Goal: Task Accomplishment & Management: Manage account settings

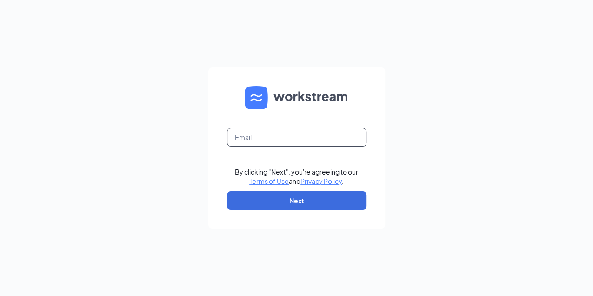
click at [236, 139] on input "text" at bounding box center [297, 137] width 140 height 19
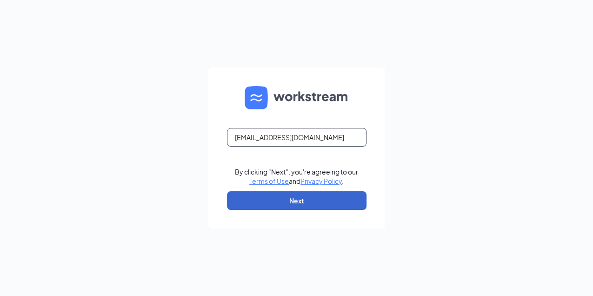
type input "ljs31563@ljsilvers.com"
click at [315, 207] on button "Next" at bounding box center [297, 200] width 140 height 19
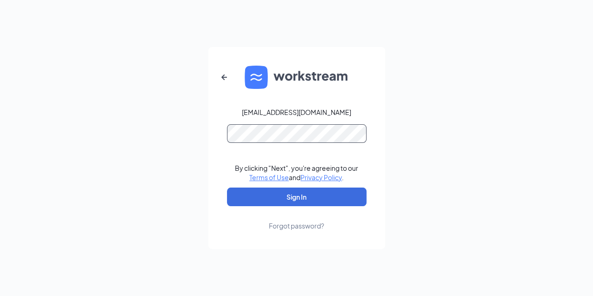
click at [260, 144] on form "ljs31563@ljsilvers.com By clicking "Next", you're agreeing to our Terms of Use …" at bounding box center [296, 148] width 177 height 202
click at [227, 187] on button "Sign In" at bounding box center [297, 196] width 140 height 19
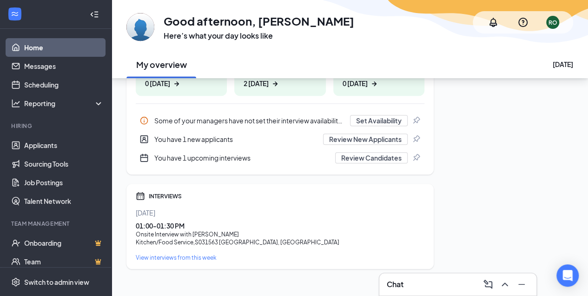
scroll to position [194, 0]
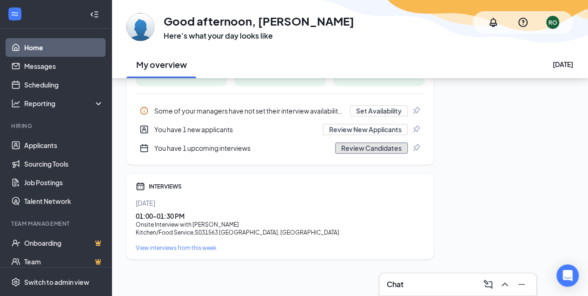
click at [373, 148] on button "Review Candidates" at bounding box center [371, 147] width 73 height 11
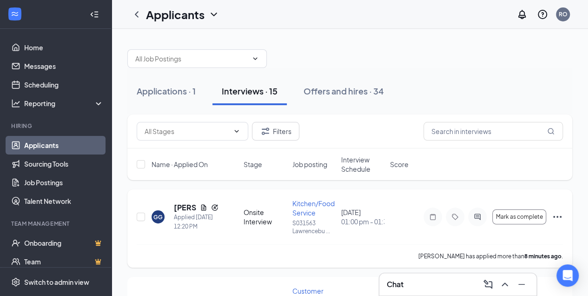
click at [557, 216] on icon "Ellipses" at bounding box center [558, 217] width 8 height 2
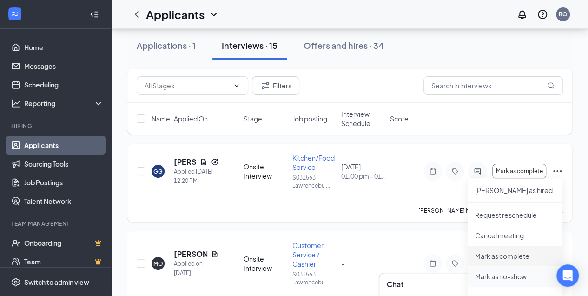
scroll to position [62, 0]
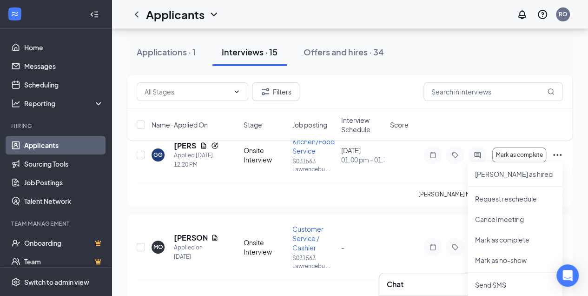
click at [185, 145] on div "Filters Name · Applied On Stage Job posting Interview Schedule Score" at bounding box center [349, 112] width 445 height 75
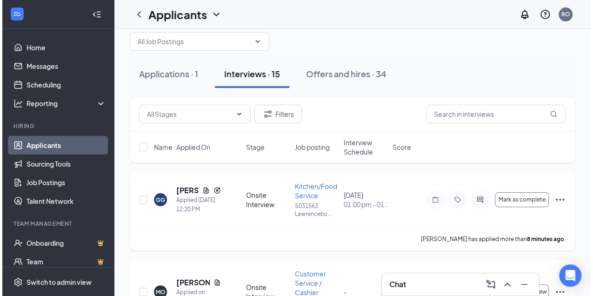
scroll to position [0, 0]
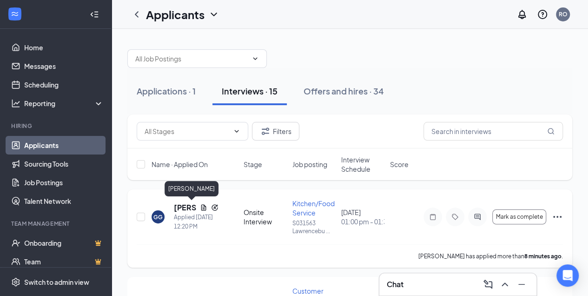
click at [186, 206] on h5 "[PERSON_NAME]" at bounding box center [185, 207] width 22 height 10
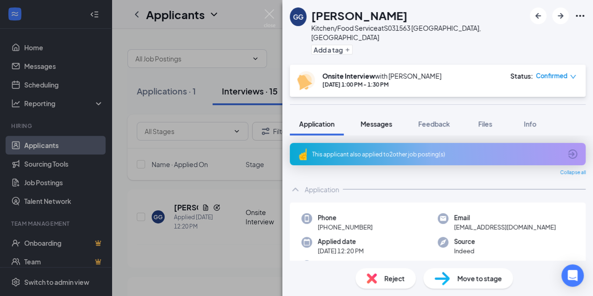
click at [380, 120] on span "Messages" at bounding box center [376, 124] width 32 height 8
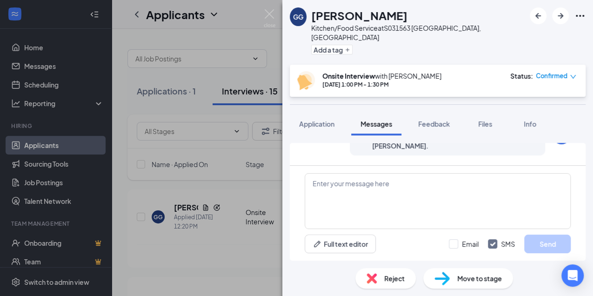
scroll to position [197, 0]
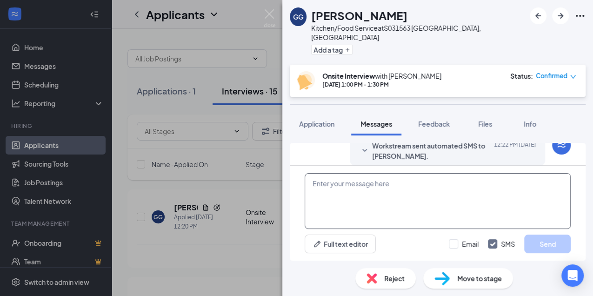
click at [315, 182] on textarea at bounding box center [438, 201] width 266 height 56
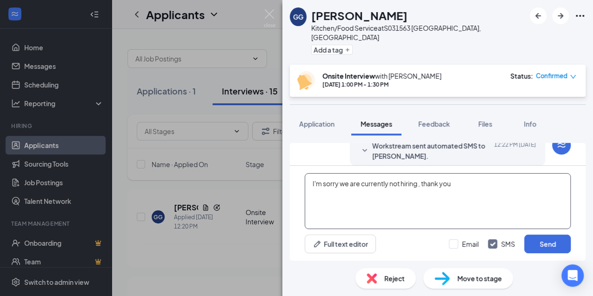
drag, startPoint x: 417, startPoint y: 183, endPoint x: 490, endPoint y: 185, distance: 72.6
click at [424, 183] on textarea "I'm sorry we are currently not hiring , thank you" at bounding box center [438, 201] width 266 height 56
click at [459, 185] on textarea "I'm sorry we are currently not hiring, thank you" at bounding box center [438, 201] width 266 height 56
type textarea "I'm sorry we are currently not hiring, thank you. please disregard all automate…"
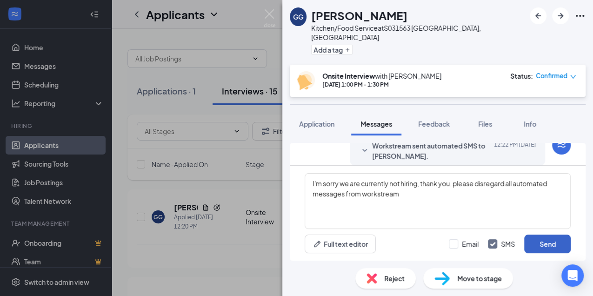
click at [554, 247] on button "Send" at bounding box center [547, 243] width 47 height 19
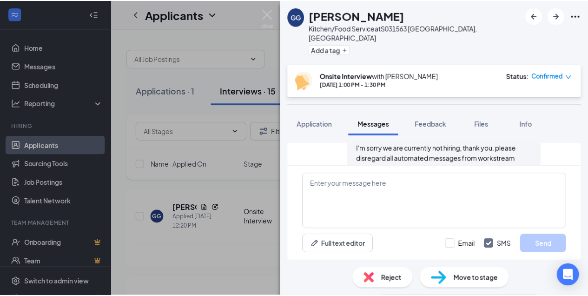
scroll to position [267, 0]
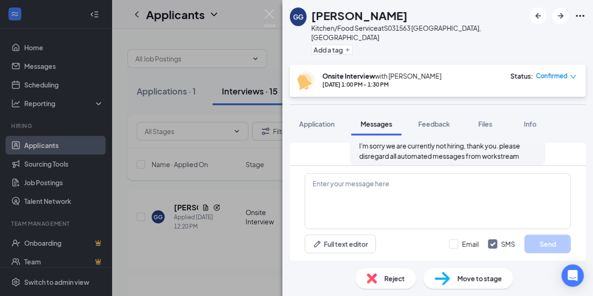
click at [383, 277] on div "Reject" at bounding box center [385, 278] width 60 height 20
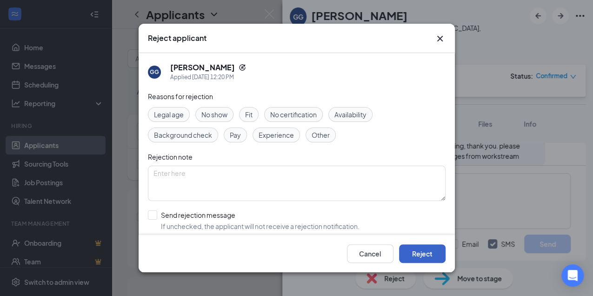
click at [418, 254] on button "Reject" at bounding box center [422, 253] width 47 height 19
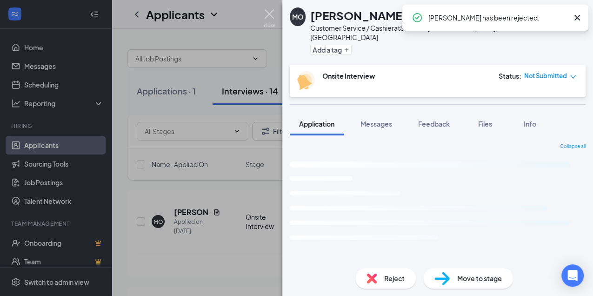
click at [268, 15] on img at bounding box center [270, 18] width 12 height 18
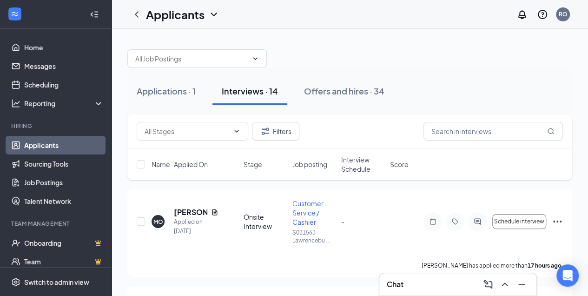
scroll to position [31, 0]
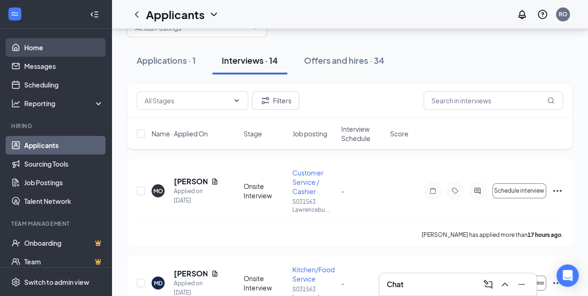
click at [37, 46] on link "Home" at bounding box center [64, 47] width 80 height 19
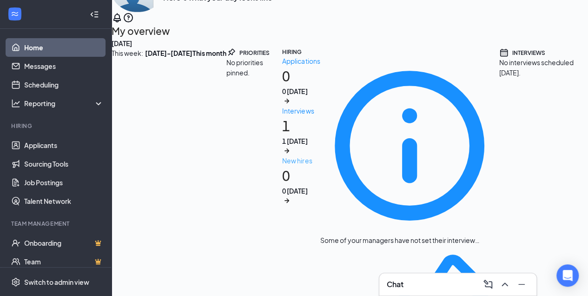
scroll to position [95, 0]
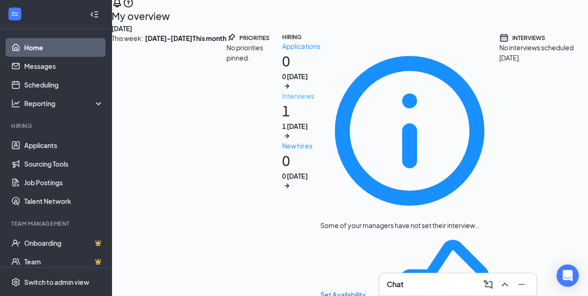
click at [282, 140] on h1 "1 1 [DATE]" at bounding box center [301, 121] width 38 height 40
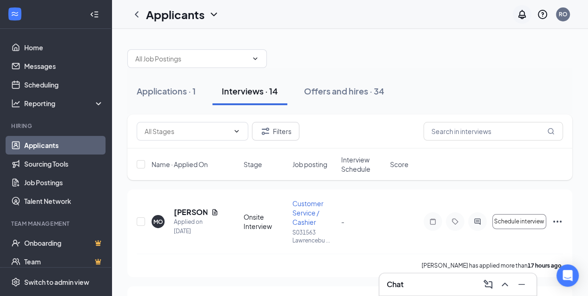
drag, startPoint x: 514, startPoint y: 13, endPoint x: 525, endPoint y: 13, distance: 10.7
click at [525, 13] on div at bounding box center [522, 14] width 19 height 19
drag, startPoint x: 147, startPoint y: 14, endPoint x: 203, endPoint y: 15, distance: 55.8
click at [203, 15] on h1 "Applicants" at bounding box center [175, 15] width 59 height 16
click at [325, 28] on div "Applicants RO" at bounding box center [350, 14] width 477 height 29
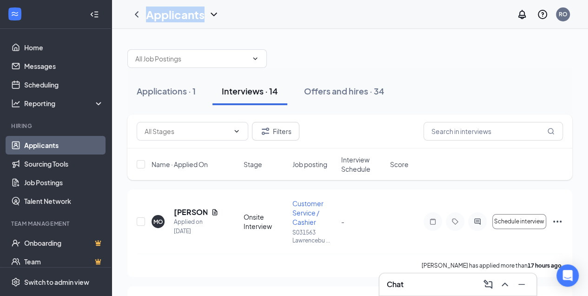
drag, startPoint x: 146, startPoint y: 15, endPoint x: 206, endPoint y: 17, distance: 59.6
click at [206, 17] on div "Applicants" at bounding box center [182, 15] width 73 height 16
drag, startPoint x: 206, startPoint y: 17, endPoint x: 320, endPoint y: 51, distance: 119.4
click at [320, 51] on div at bounding box center [349, 54] width 445 height 28
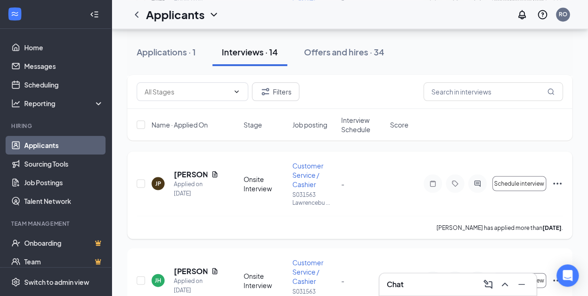
scroll to position [868, 0]
